Goal: Contribute content: Contribute content

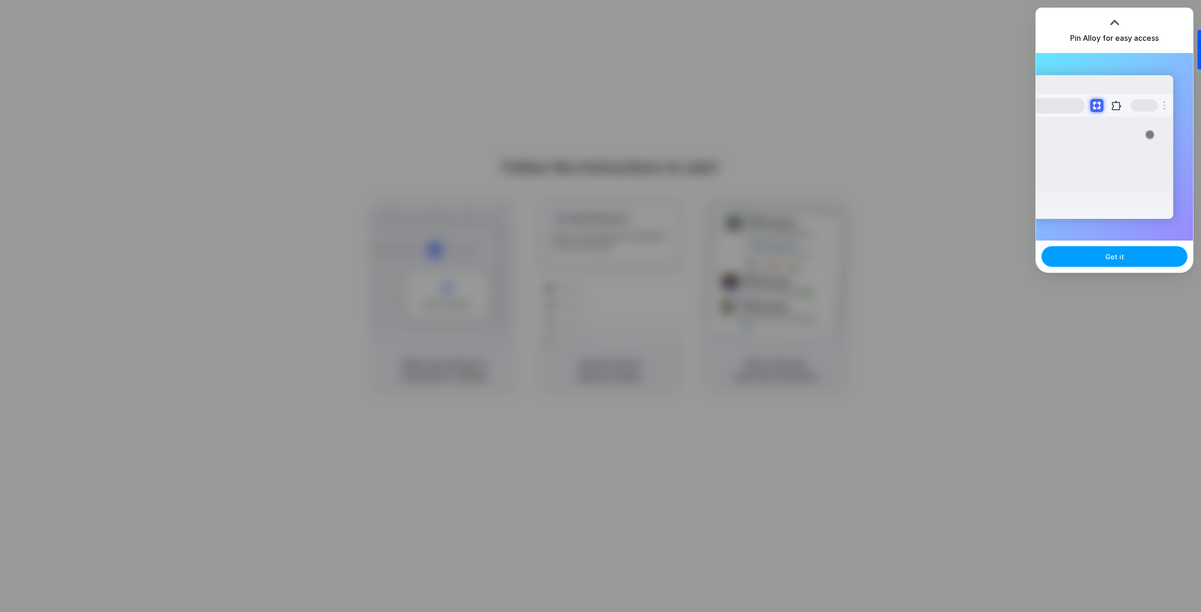
click at [1076, 247] on button "Got it" at bounding box center [1115, 256] width 146 height 21
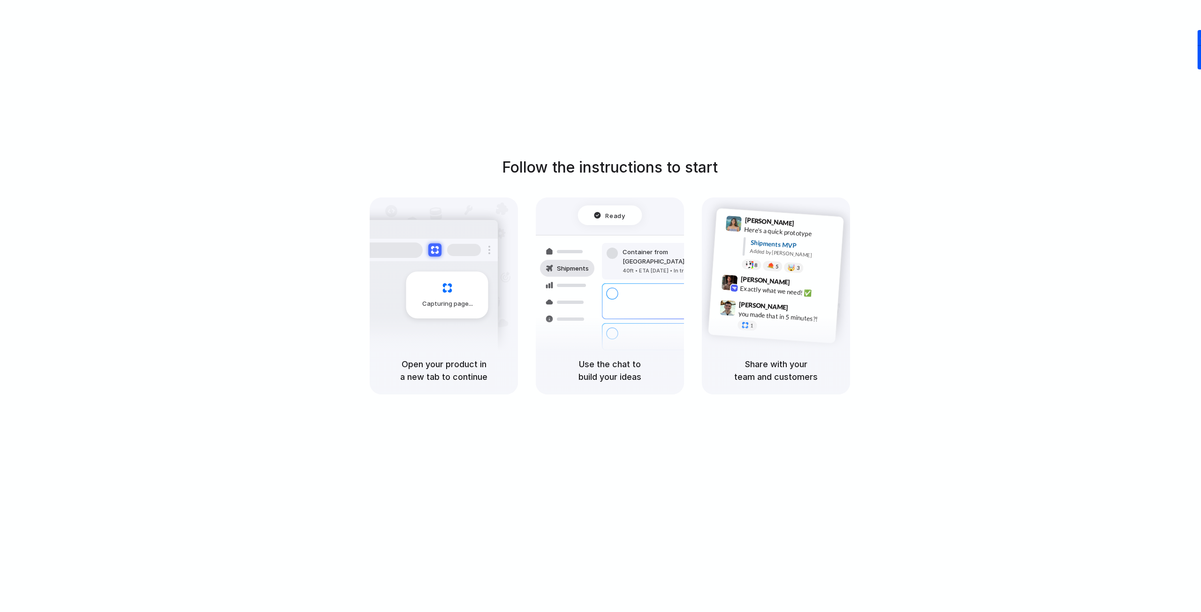
drag, startPoint x: 267, startPoint y: 98, endPoint x: 445, endPoint y: 208, distance: 209.4
click at [267, 98] on div "Follow the instructions to start Capturing page Open your product in a new tab …" at bounding box center [610, 315] width 1220 height 631
click at [618, 362] on h5 "Use the chat to build your ideas" at bounding box center [610, 370] width 126 height 25
click at [428, 382] on h5 "Open your product in a new tab to continue" at bounding box center [444, 370] width 126 height 25
click at [601, 306] on div at bounding box center [601, 306] width 0 height 0
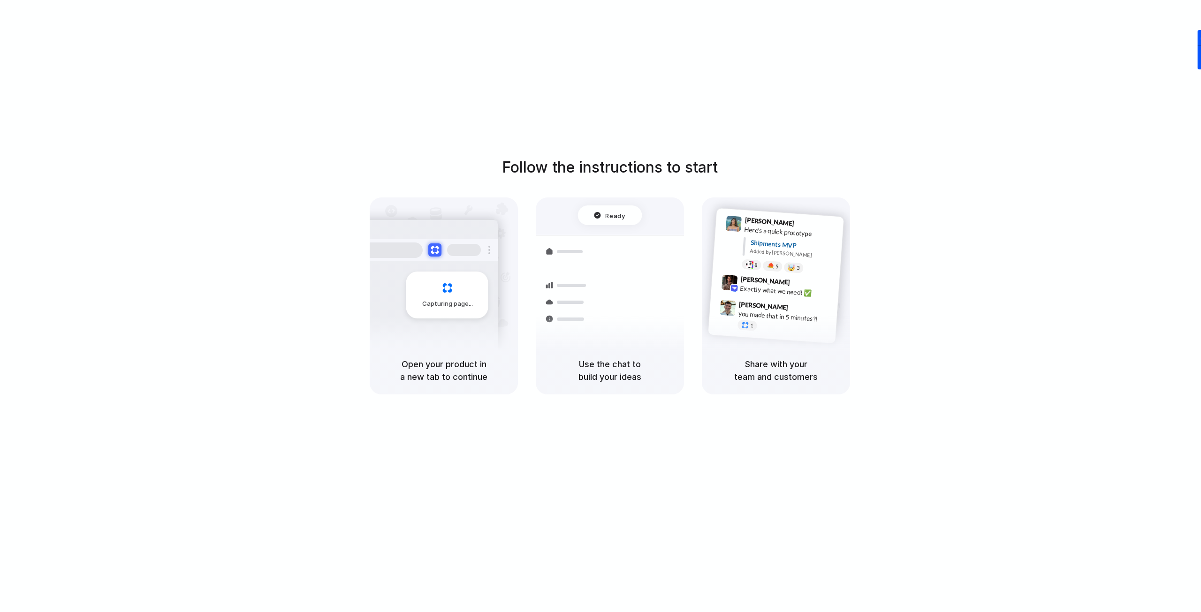
click at [1043, 96] on div "Follow the instructions to start Capturing page Open your product in a new tab …" at bounding box center [610, 315] width 1220 height 631
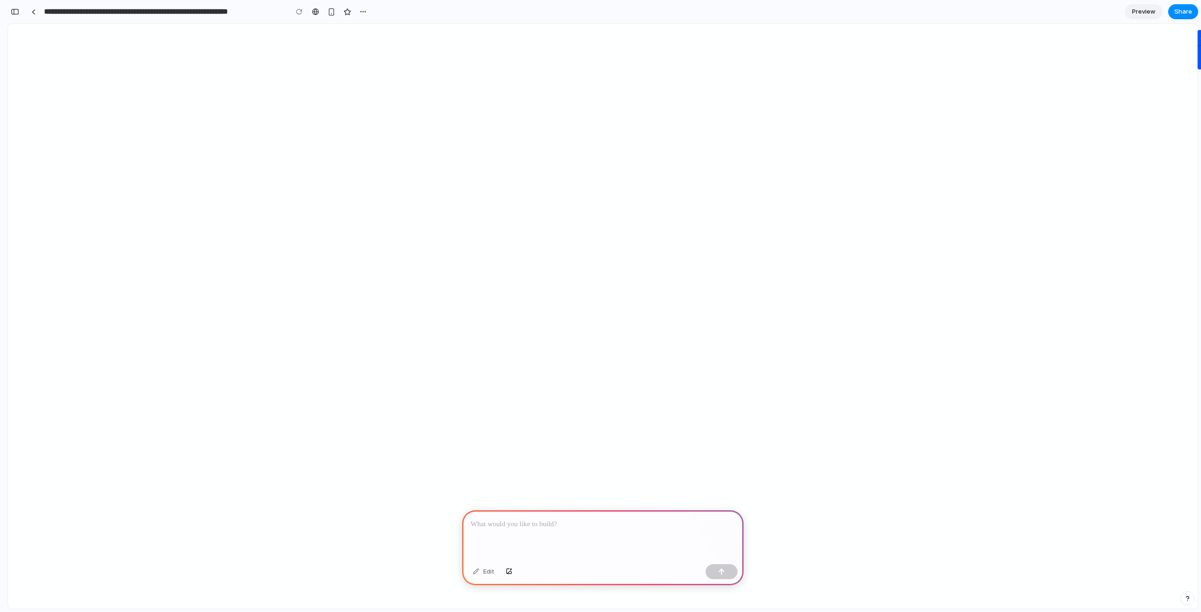
click at [558, 544] on div at bounding box center [603, 536] width 282 height 50
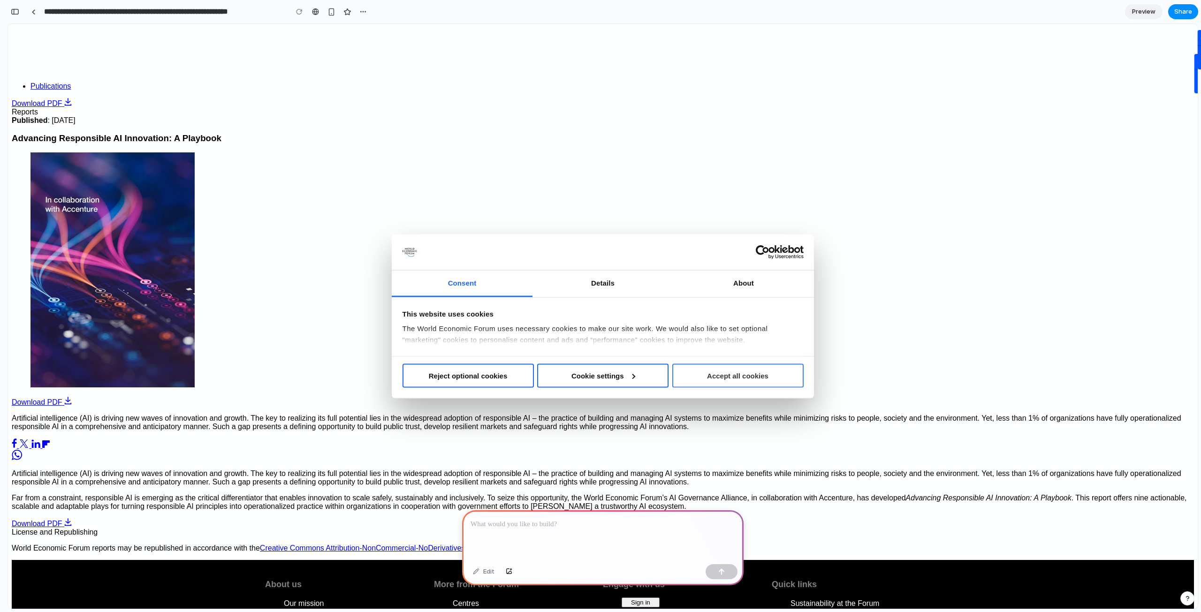
click at [804, 388] on button "Accept all cookies" at bounding box center [738, 376] width 131 height 24
click at [589, 520] on p at bounding box center [603, 524] width 265 height 11
